Goal: Task Accomplishment & Management: Use online tool/utility

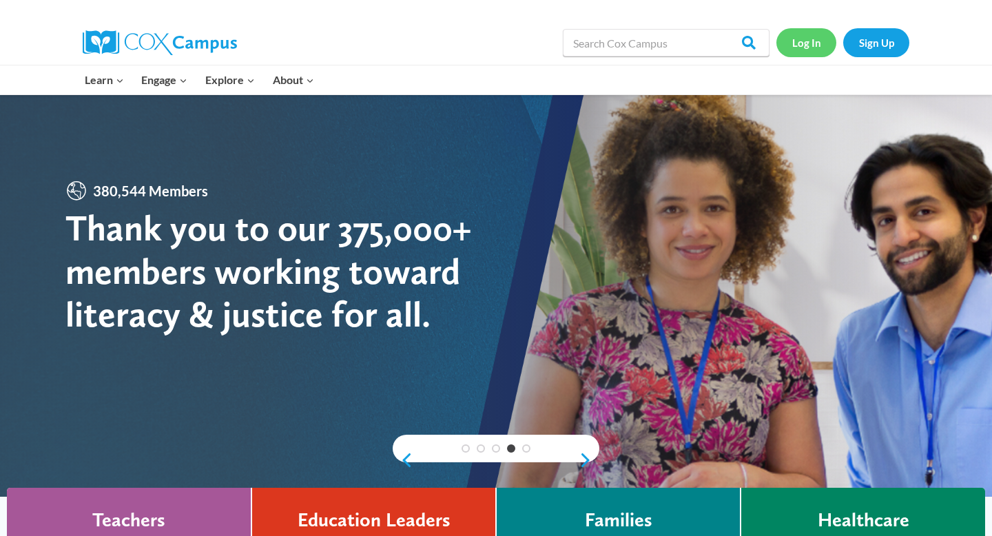
click at [798, 50] on link "Log In" at bounding box center [806, 42] width 60 height 28
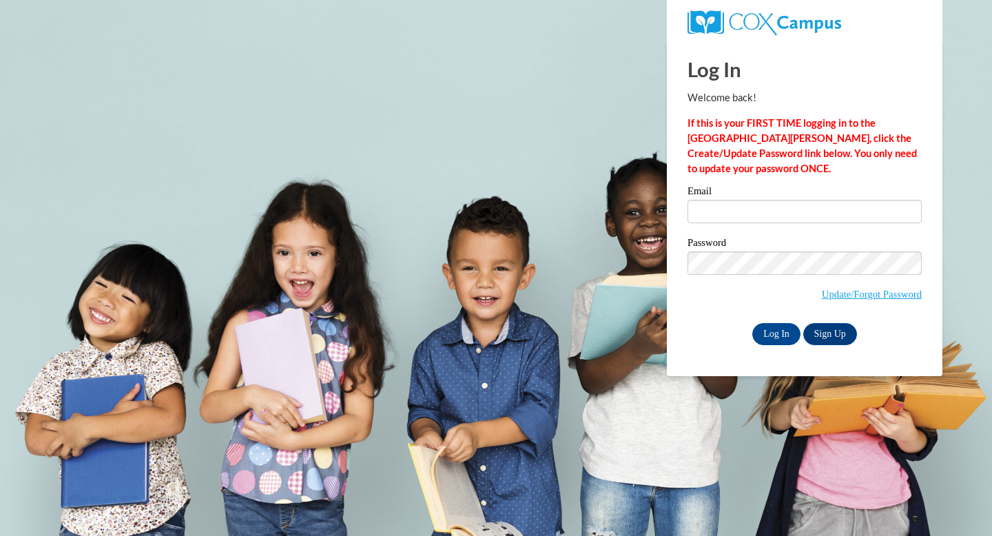
click at [712, 198] on label "Email" at bounding box center [804, 193] width 234 height 14
click at [712, 200] on input "Email" at bounding box center [804, 211] width 234 height 23
type input "ljohnsto@waukesha.k12.wi.us"
click at [786, 333] on input "Log In" at bounding box center [776, 334] width 48 height 22
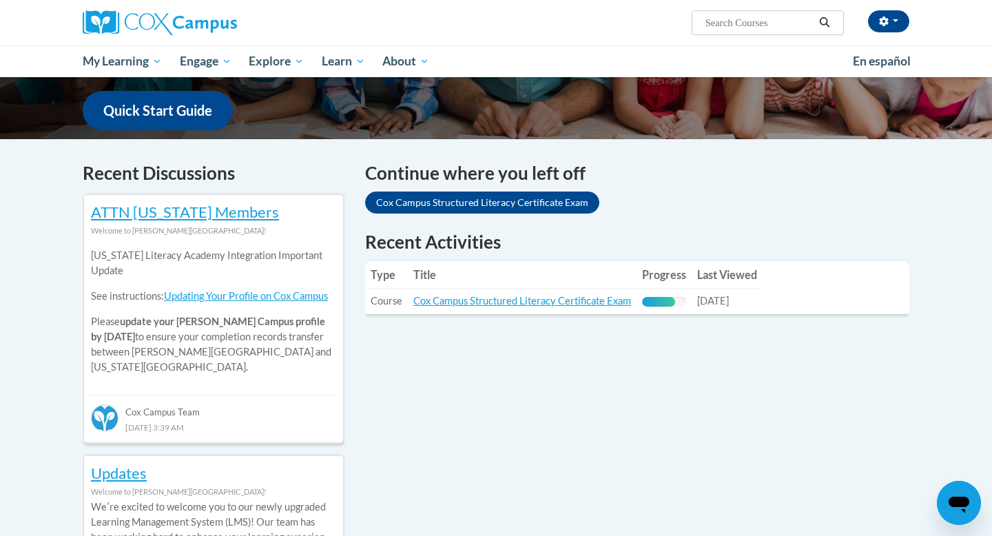
scroll to position [348, 0]
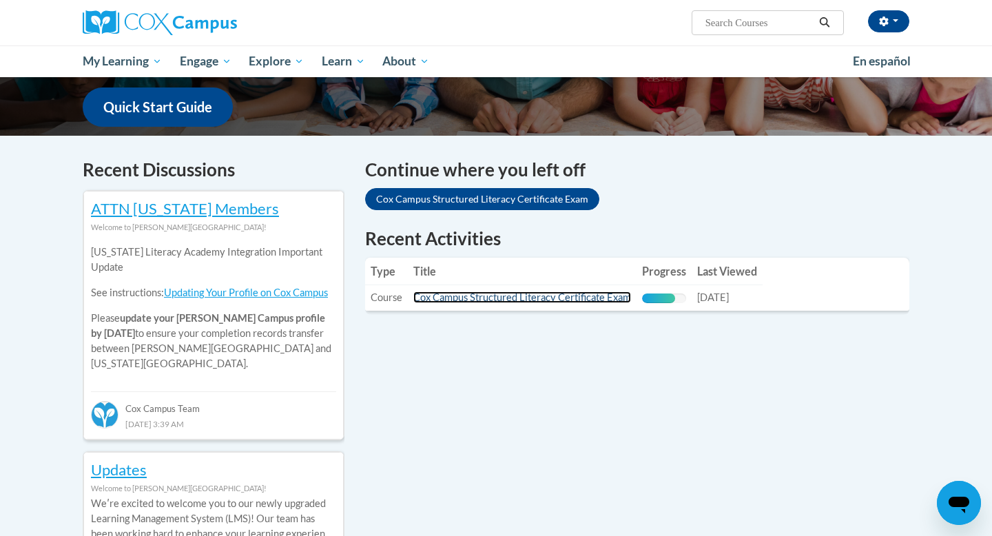
click at [496, 298] on link "Cox Campus Structured Literacy Certificate Exam" at bounding box center [522, 297] width 218 height 12
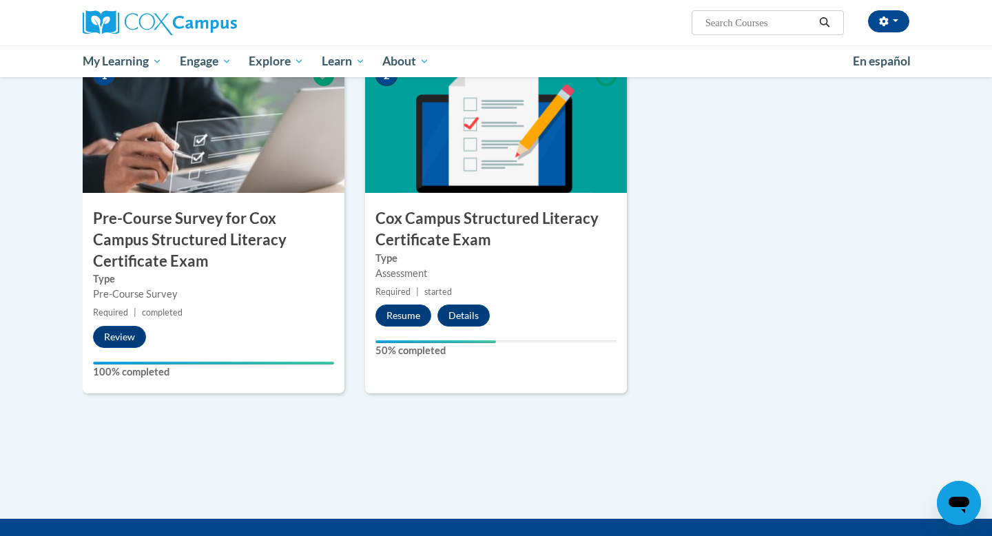
scroll to position [342, 0]
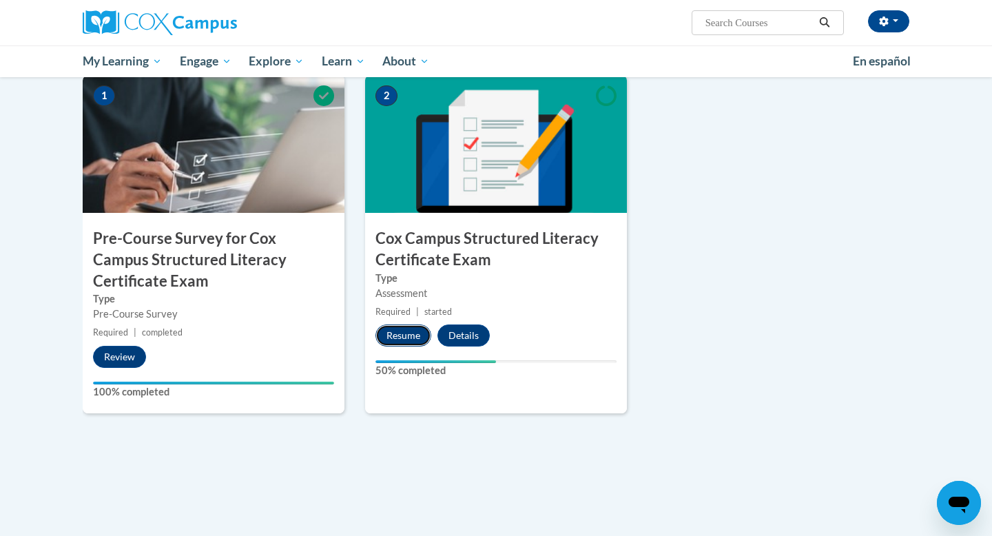
click at [406, 333] on button "Resume" at bounding box center [403, 335] width 56 height 22
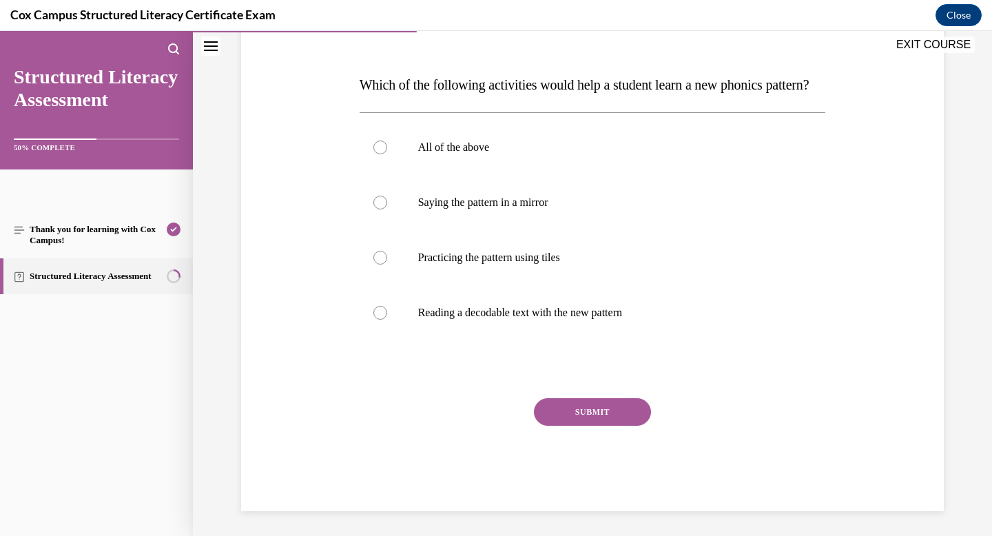
scroll to position [207, 0]
